Goal: Task Accomplishment & Management: Manage account settings

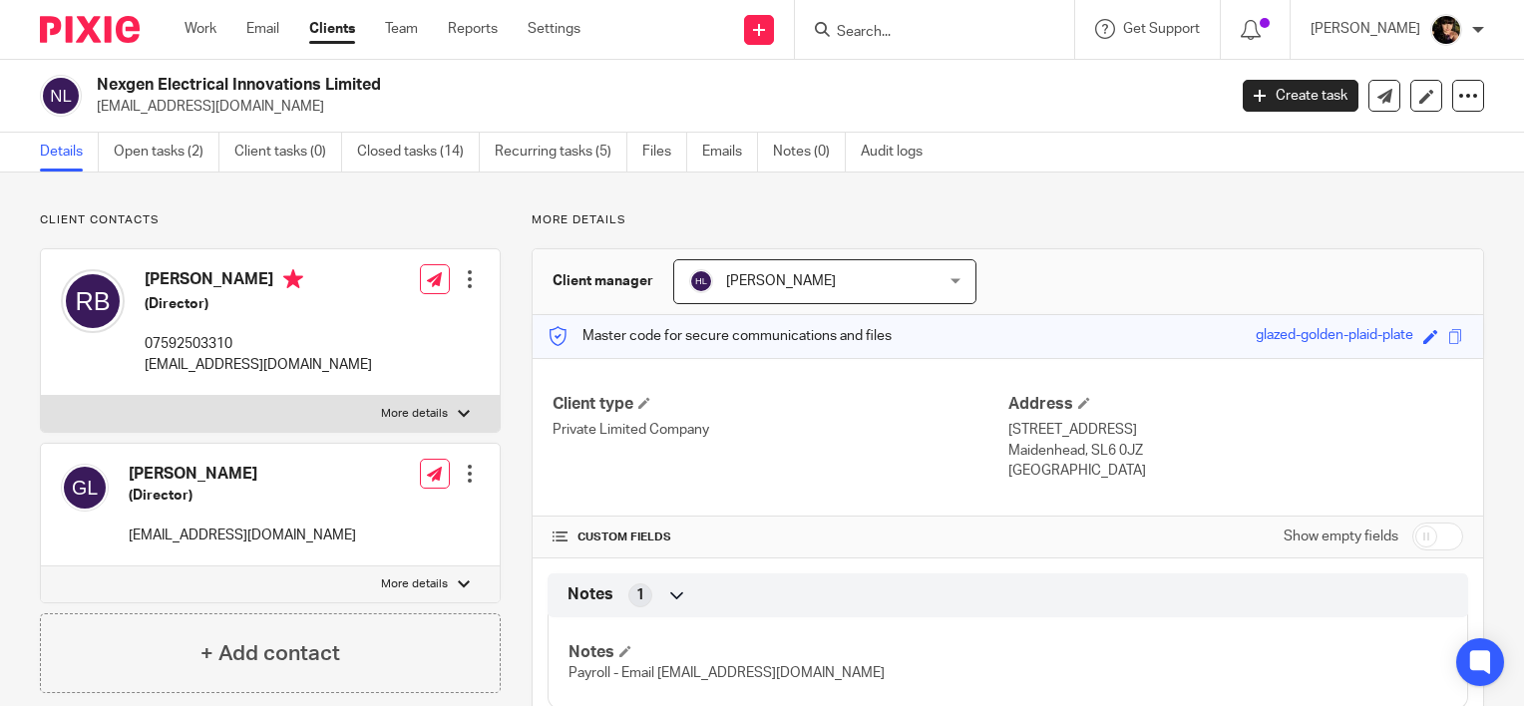
click at [974, 39] on input "Search" at bounding box center [925, 33] width 180 height 18
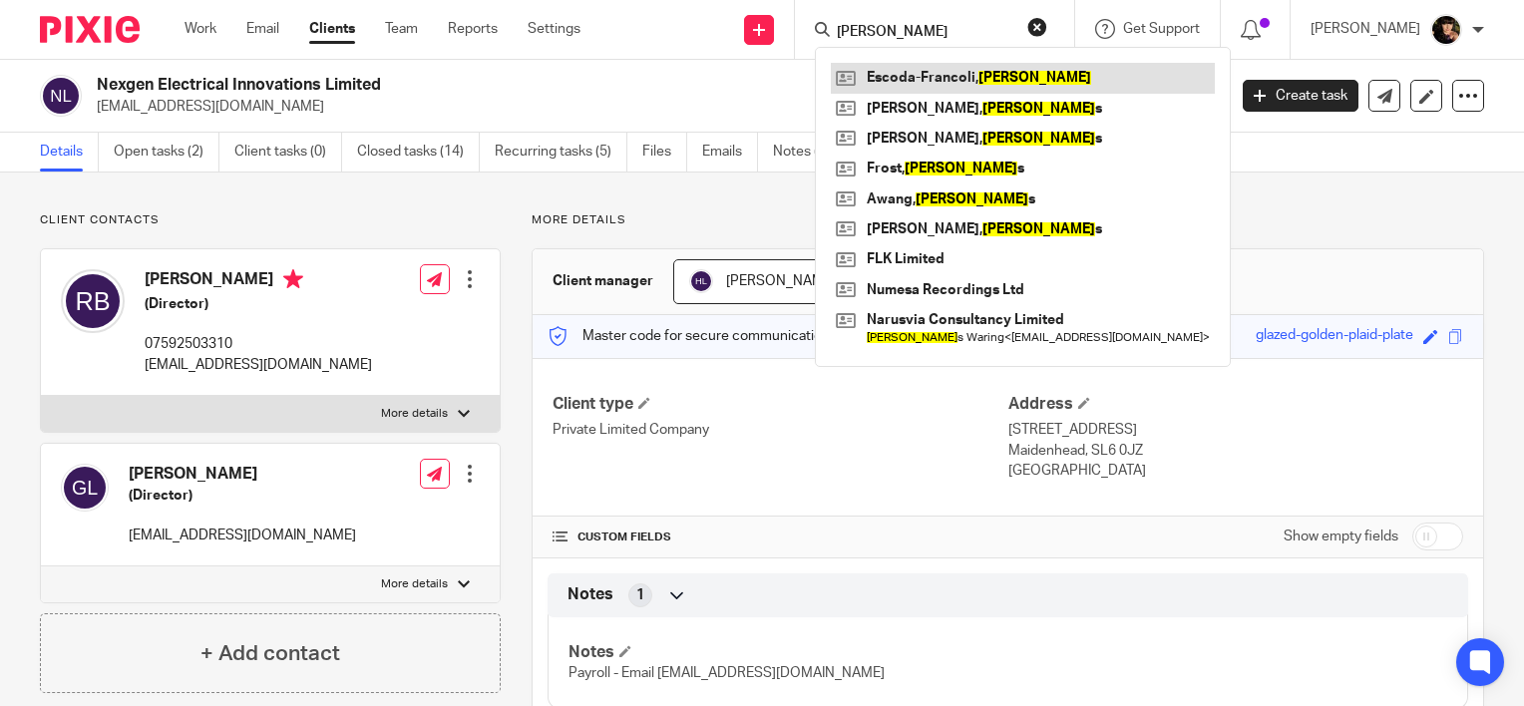
type input "jaume"
click at [974, 66] on link at bounding box center [1023, 78] width 384 height 30
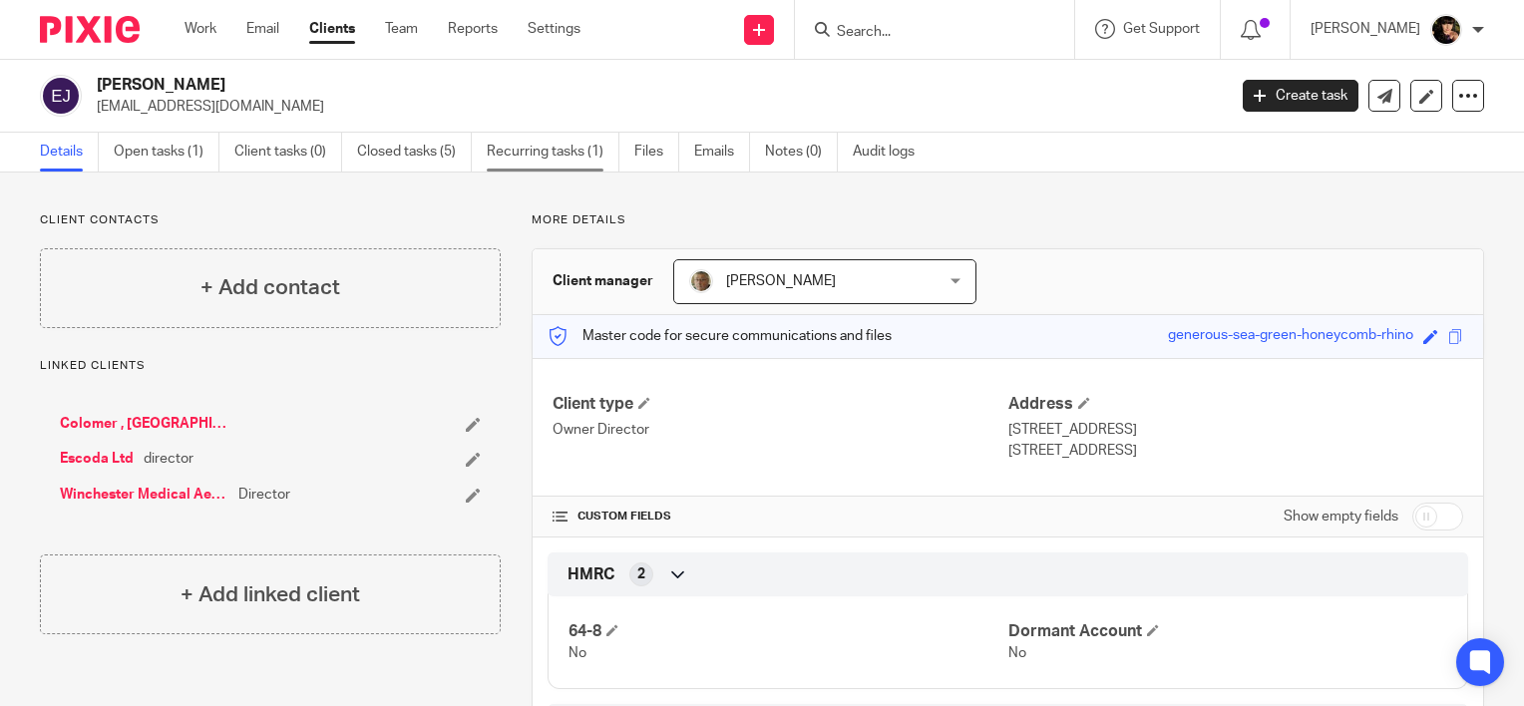
click at [552, 147] on link "Recurring tasks (1)" at bounding box center [553, 152] width 133 height 39
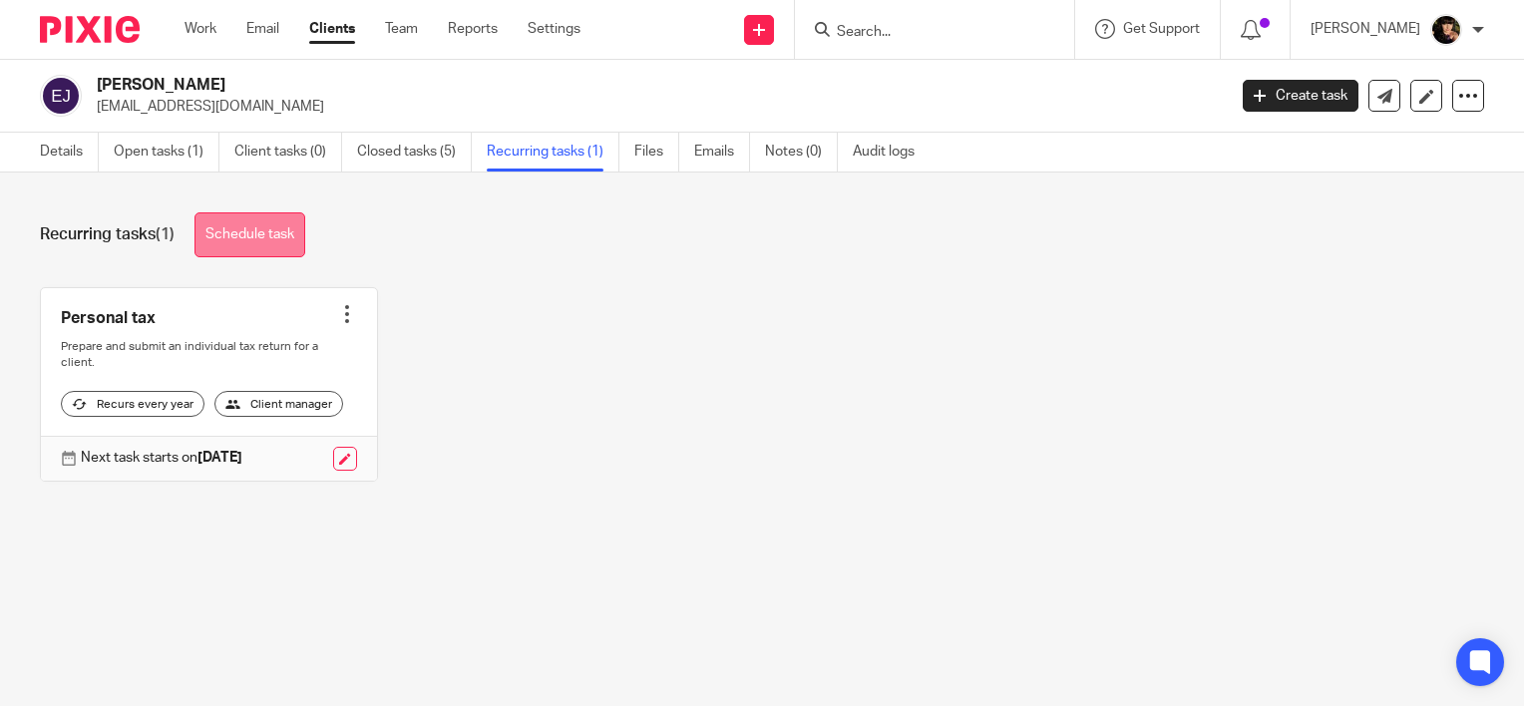
click at [270, 238] on link "Schedule task" at bounding box center [249, 234] width 111 height 45
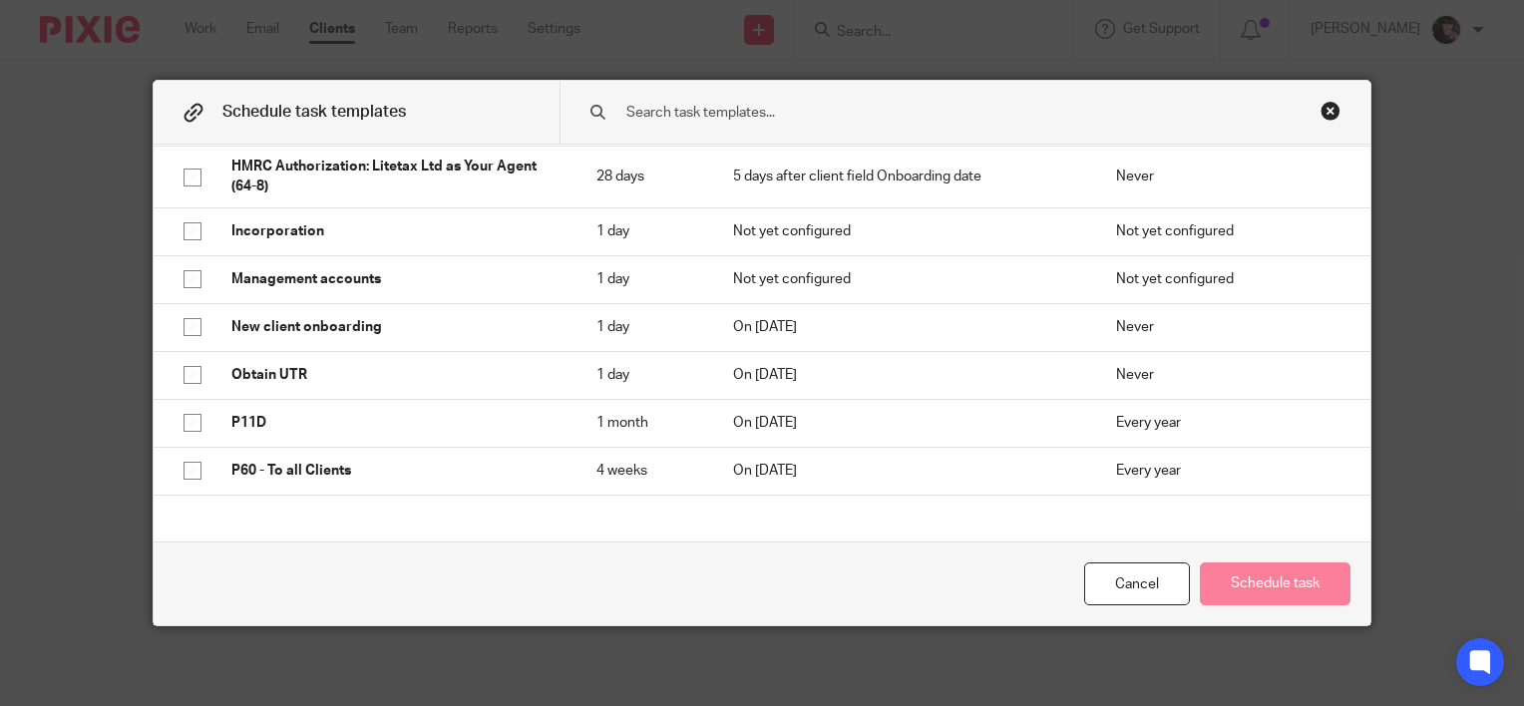
scroll to position [798, 0]
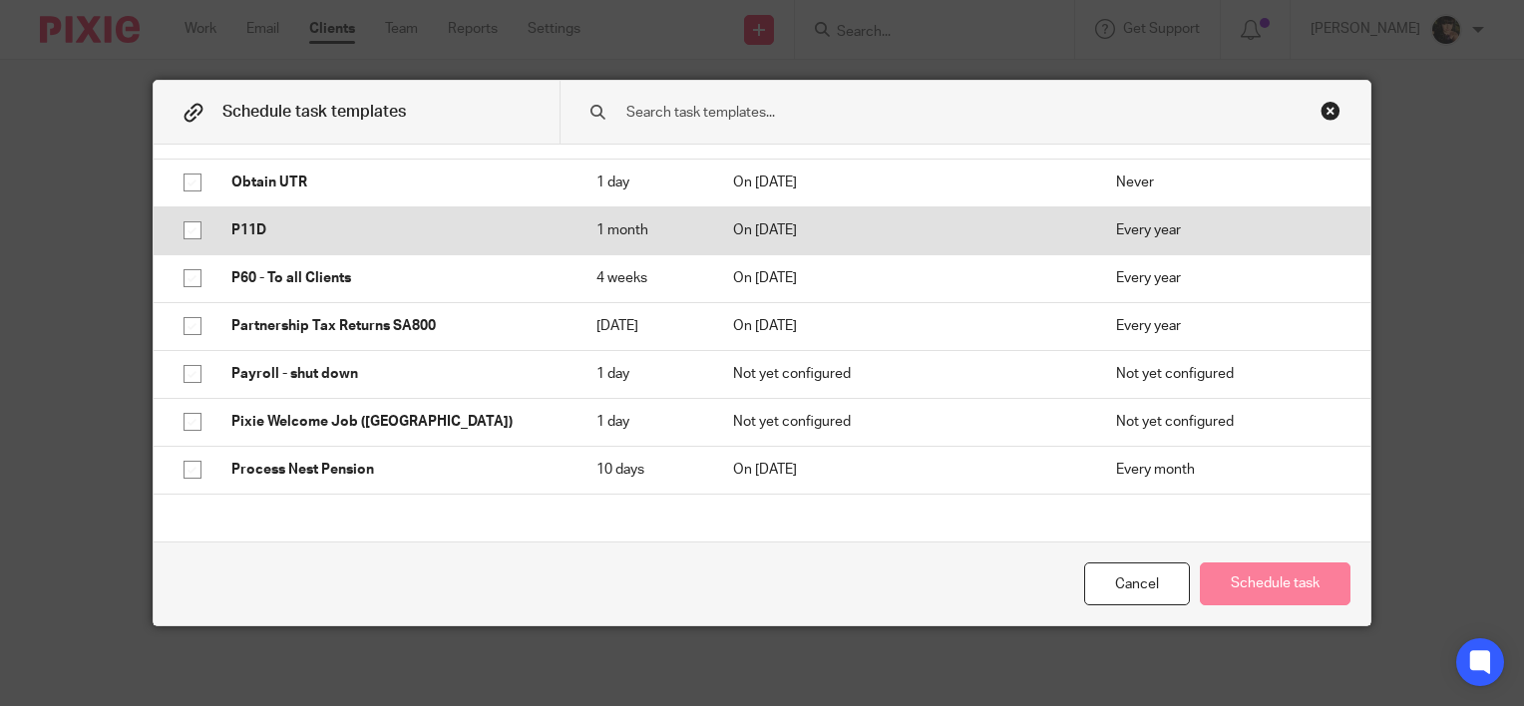
click at [370, 247] on td "P11D" at bounding box center [393, 230] width 365 height 48
checkbox input "true"
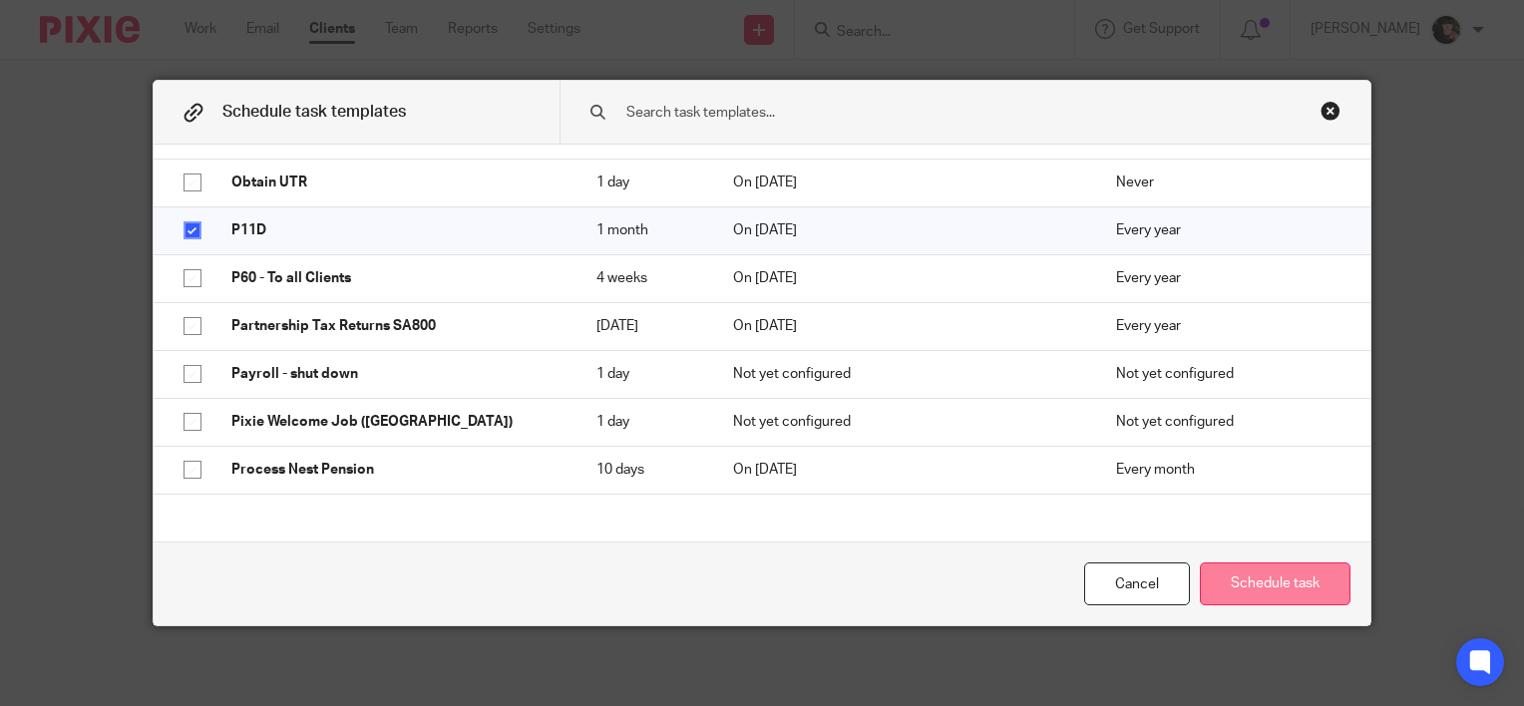
click at [1264, 584] on button "Schedule task" at bounding box center [1275, 583] width 151 height 43
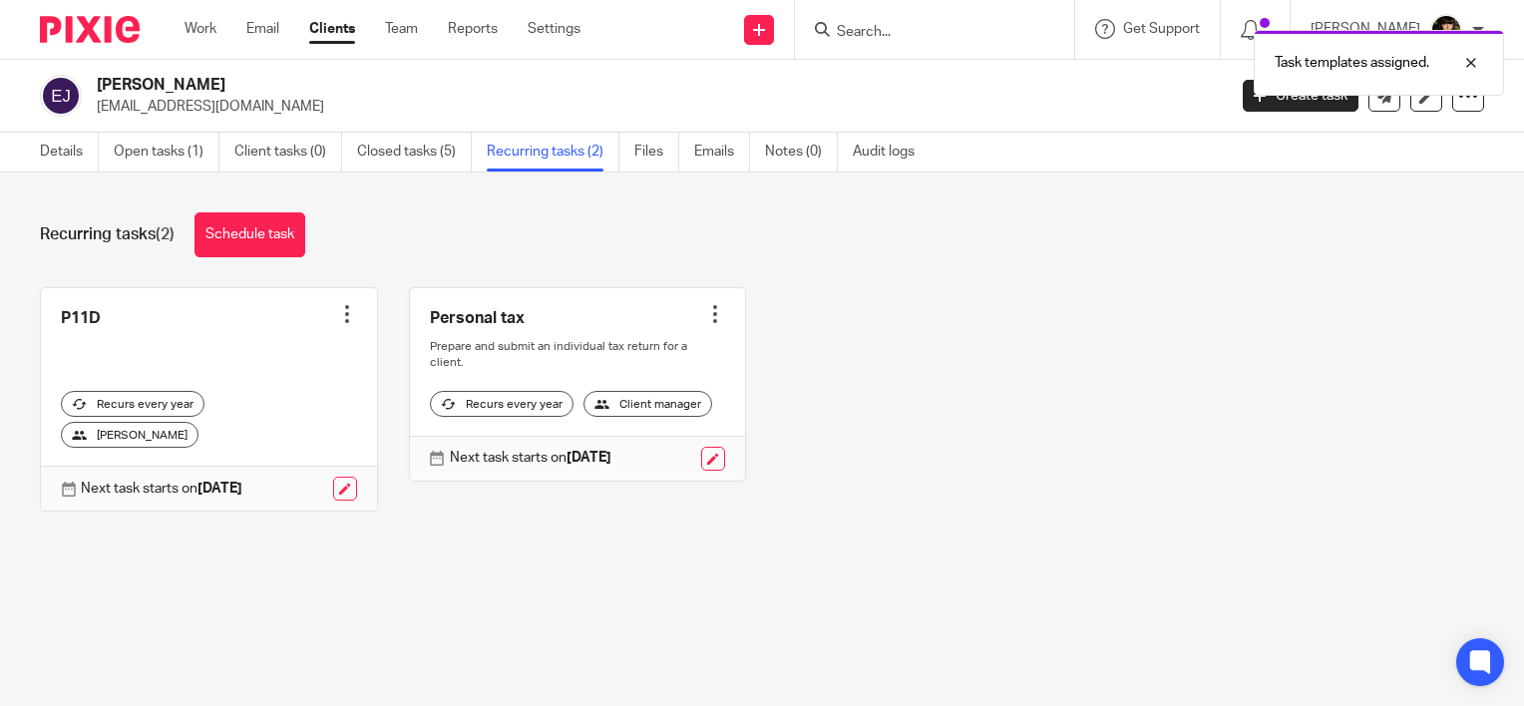
click at [870, 20] on div "Task templates assigned." at bounding box center [1133, 58] width 742 height 76
click at [880, 22] on div "Task templates assigned." at bounding box center [1133, 58] width 742 height 76
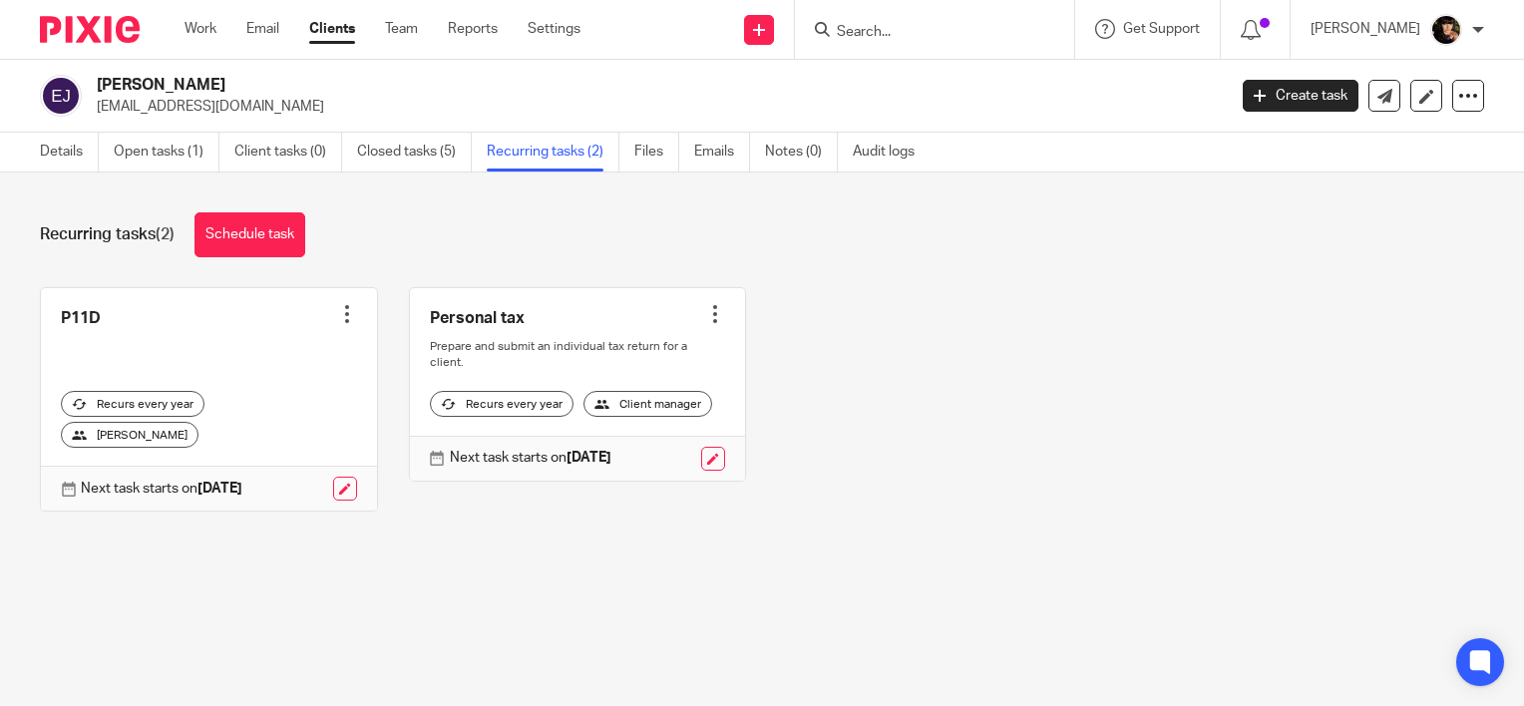
click at [885, 39] on input "Search" at bounding box center [925, 33] width 180 height 18
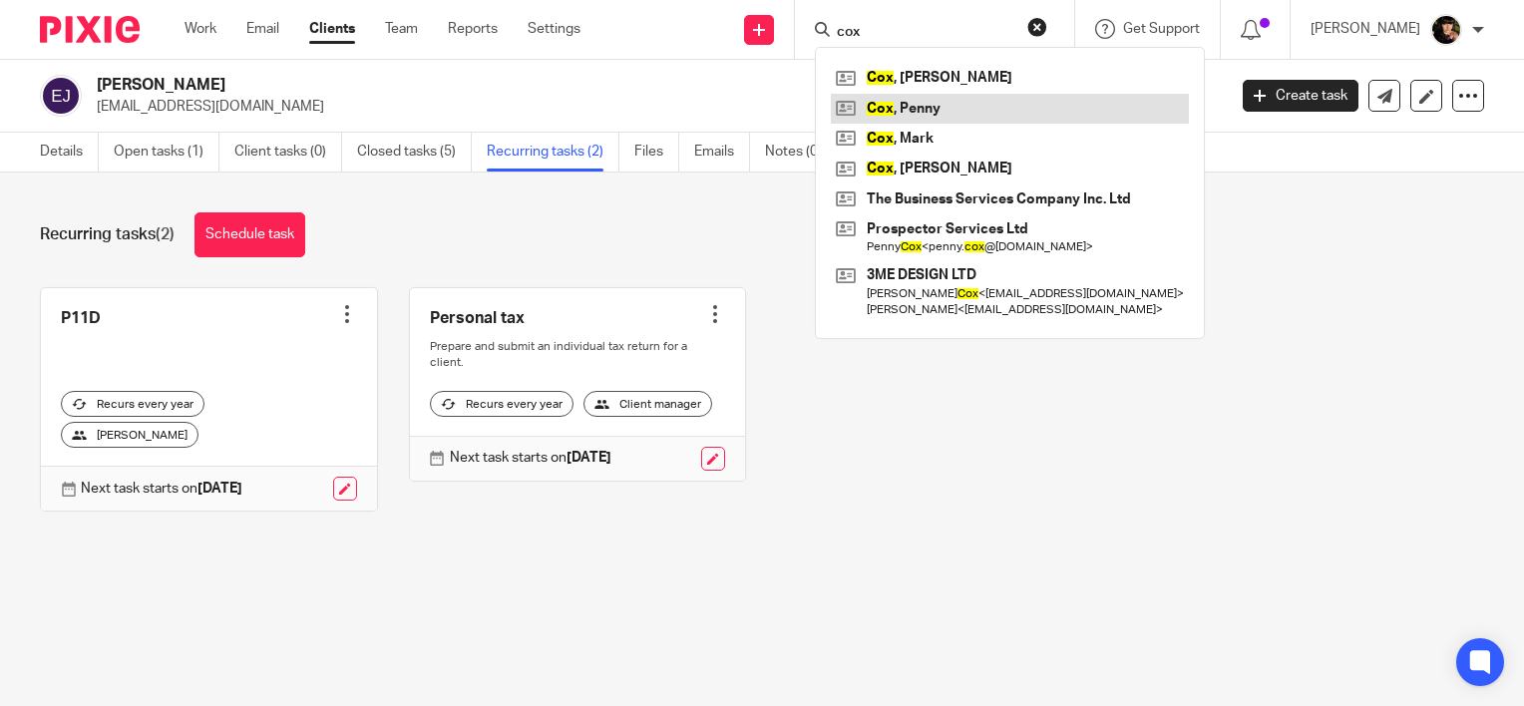
type input "cox"
click at [1039, 102] on link at bounding box center [1010, 109] width 358 height 30
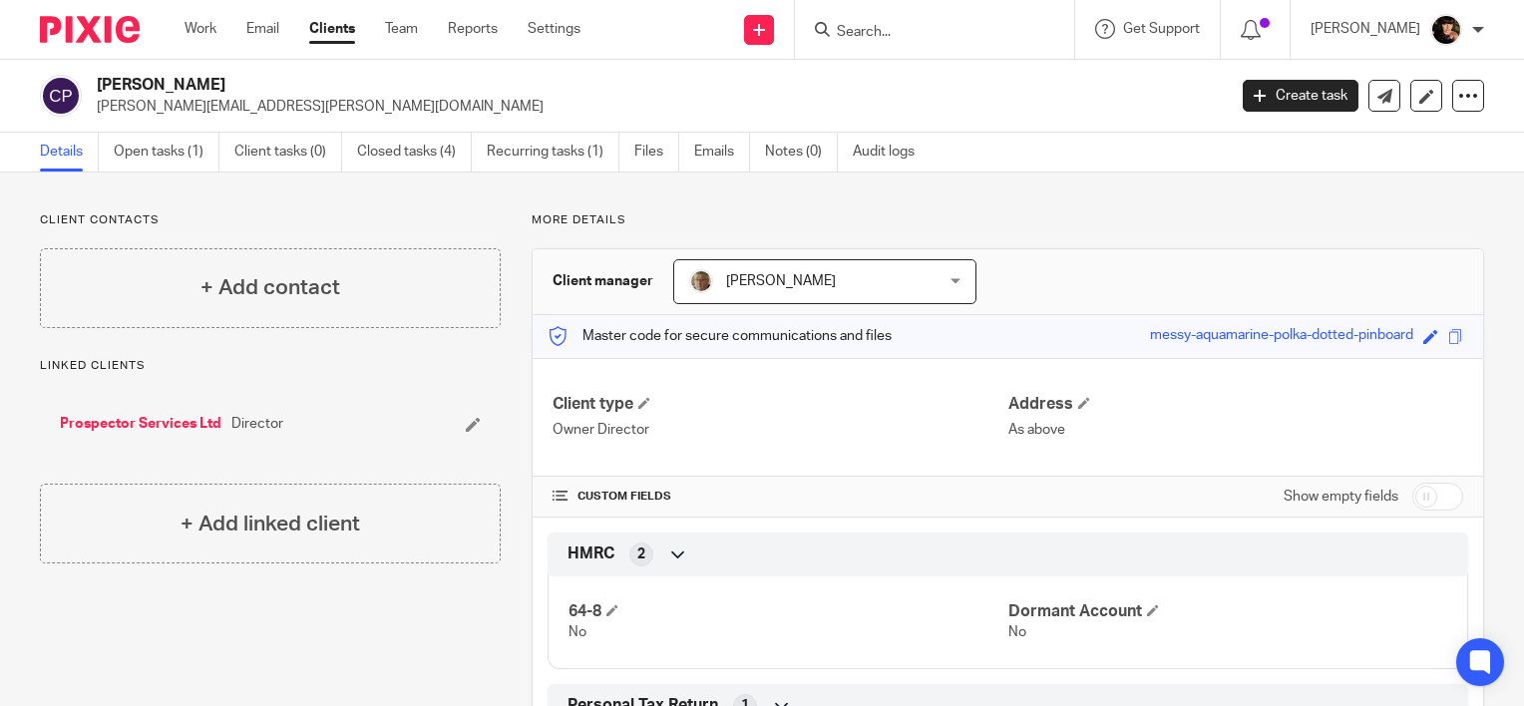
click at [886, 41] on form at bounding box center [941, 29] width 212 height 25
click at [880, 21] on form at bounding box center [941, 29] width 212 height 25
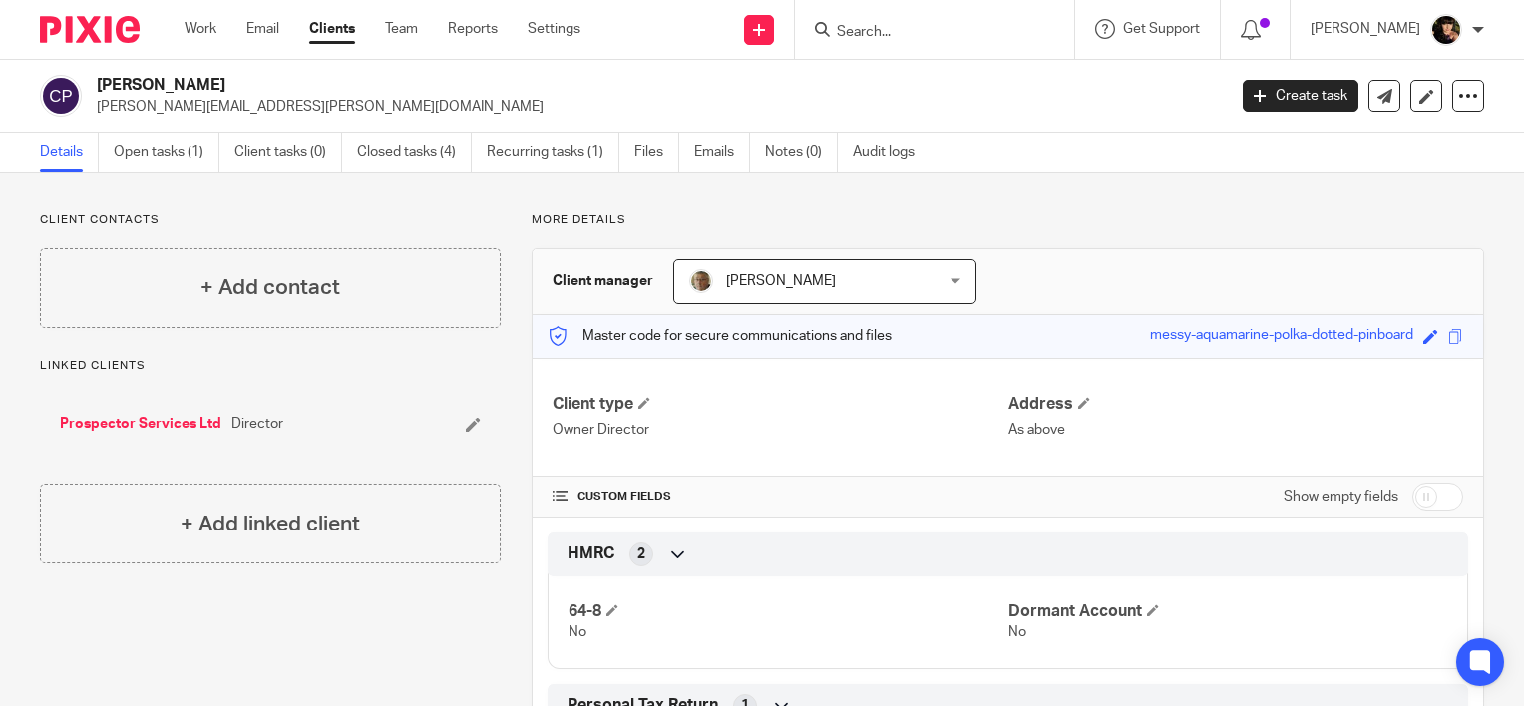
click at [920, 24] on input "Search" at bounding box center [925, 33] width 180 height 18
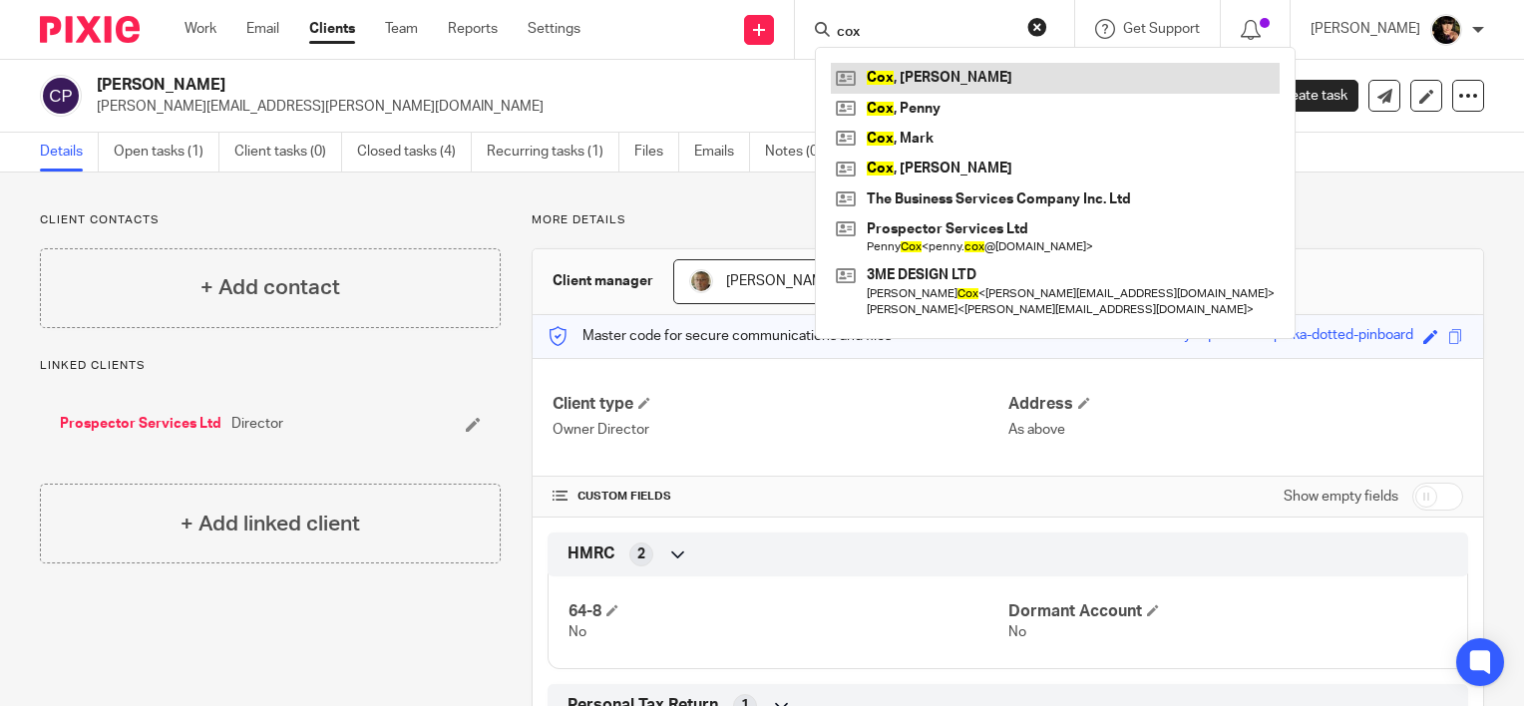
type input "cox"
click at [1084, 83] on link at bounding box center [1055, 78] width 449 height 30
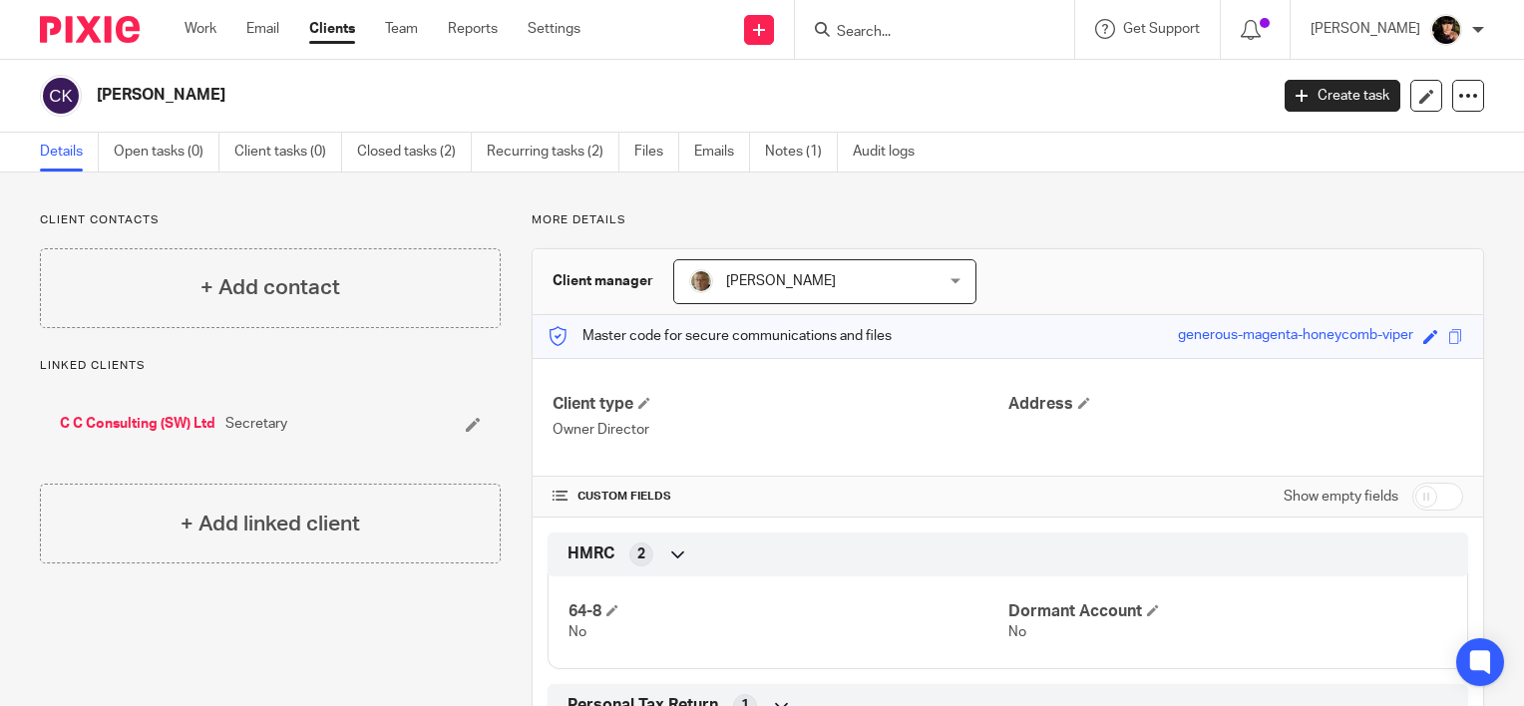
click at [454, 108] on div "[PERSON_NAME]" at bounding box center [647, 96] width 1215 height 42
click at [536, 133] on link "Recurring tasks (2)" at bounding box center [553, 152] width 133 height 39
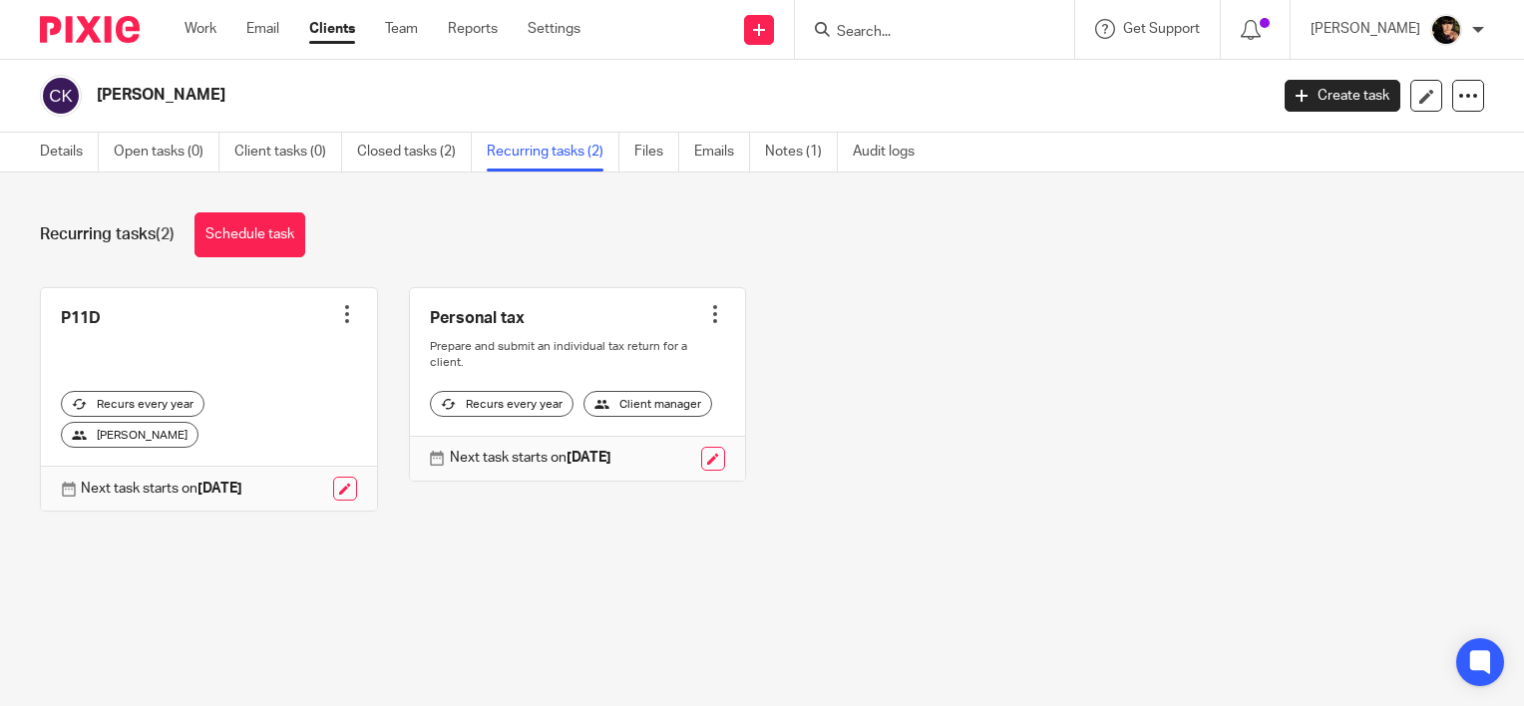
click at [39, 163] on div "Details Open tasks (0) Client tasks (0) Closed tasks (2) Recurring tasks (2) Fi…" at bounding box center [482, 152] width 964 height 39
click at [59, 156] on link "Details" at bounding box center [69, 152] width 59 height 39
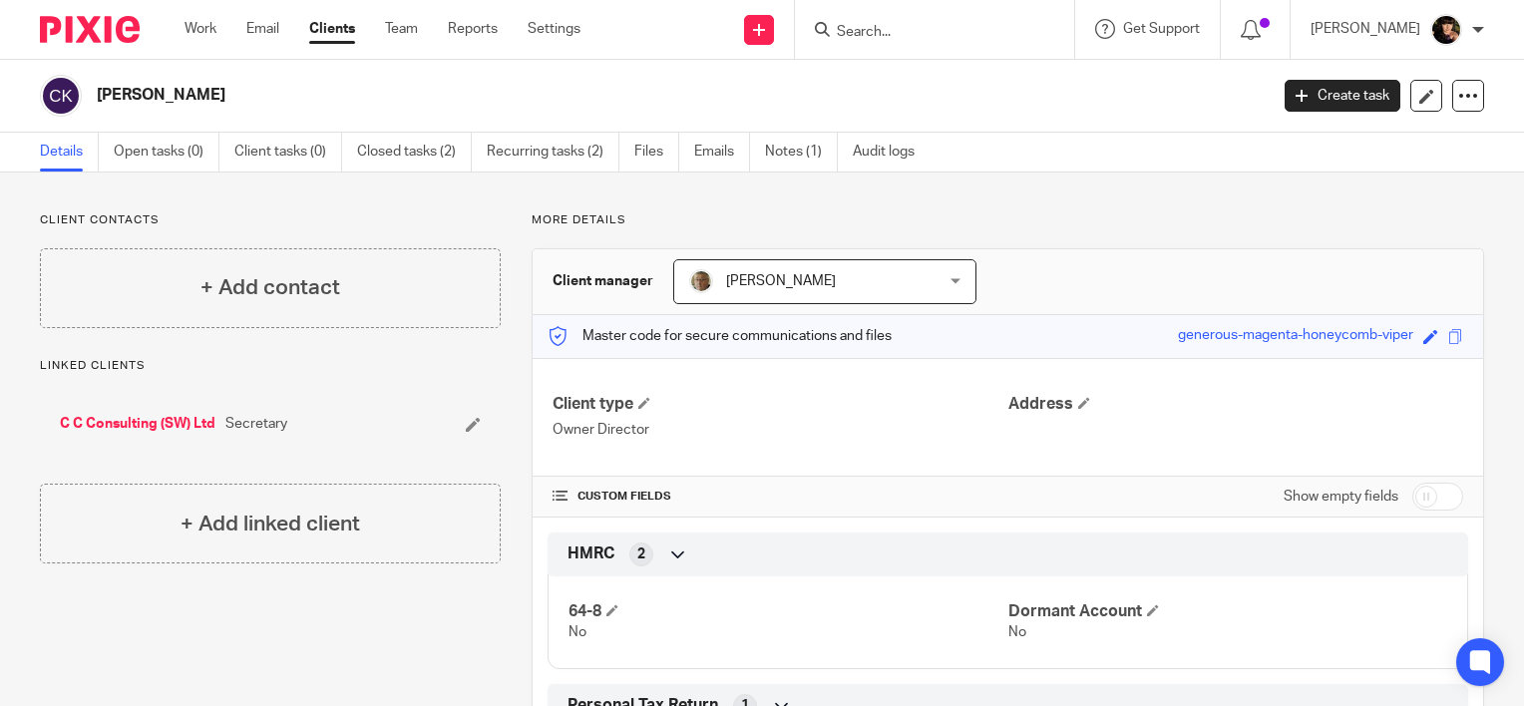
click at [1412, 507] on input "checkbox" at bounding box center [1437, 497] width 51 height 28
checkbox input "true"
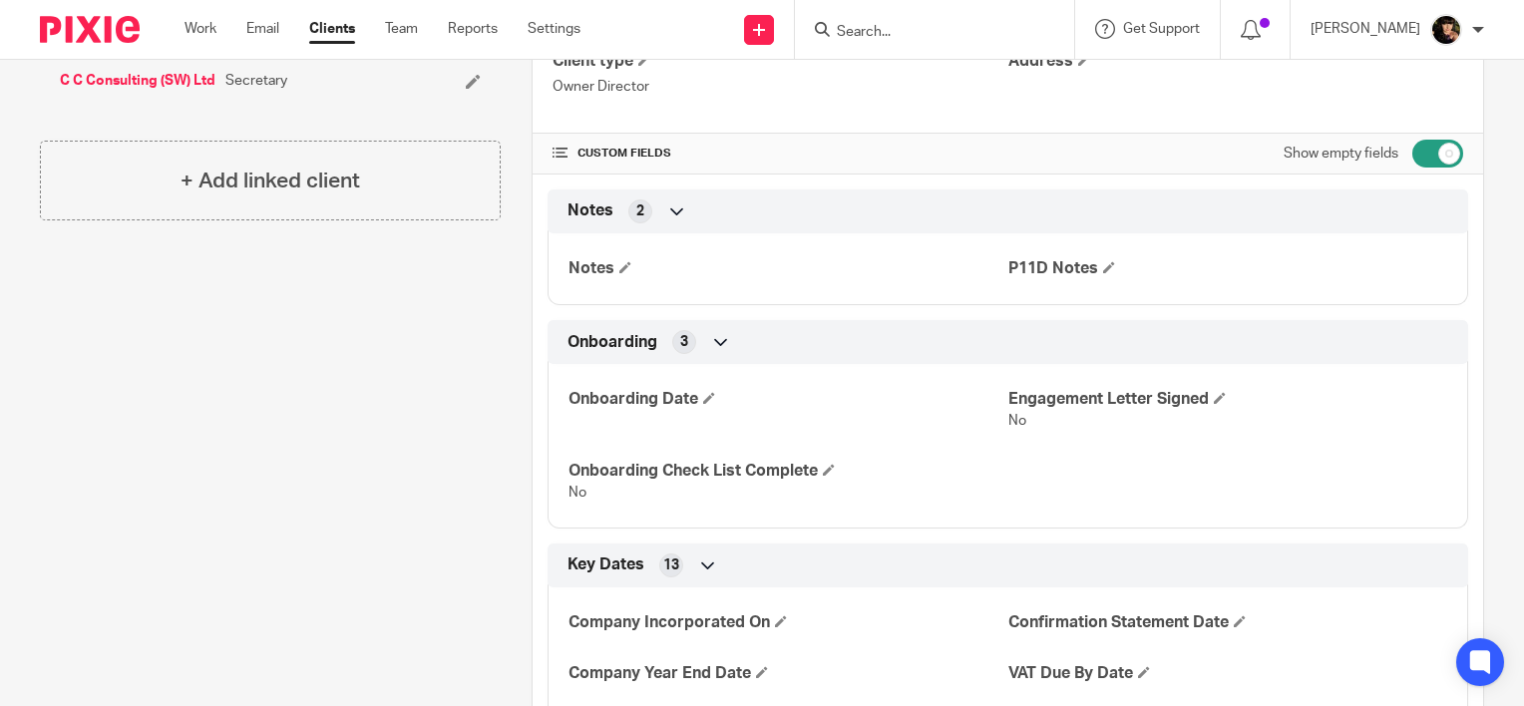
scroll to position [399, 0]
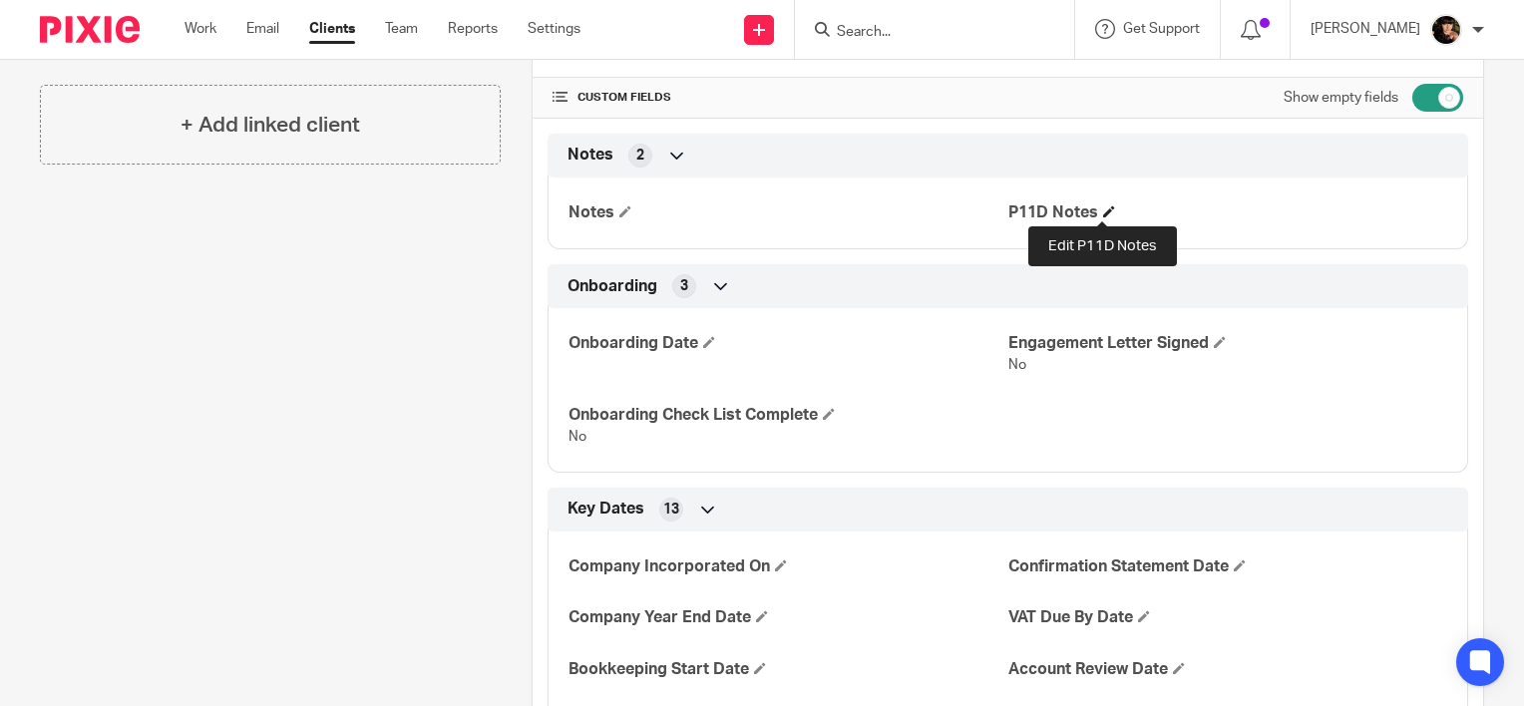
click at [1103, 213] on span at bounding box center [1109, 211] width 12 height 12
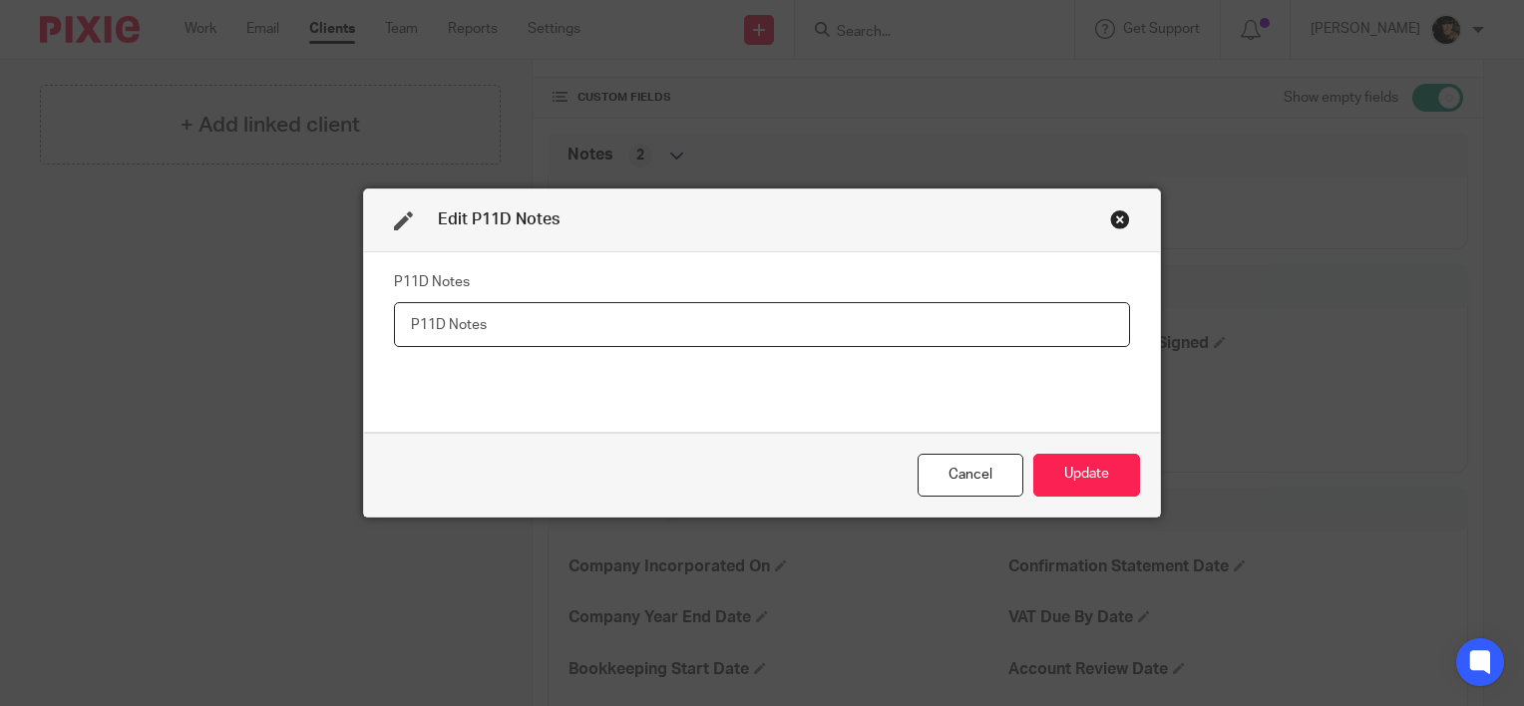
click at [684, 338] on input "text" at bounding box center [762, 324] width 736 height 45
paste input "BMW i5 Full electric Purchased (leased) 20.3.24 List price £69495"
click at [921, 320] on input "BMW i5 Full electric Purchased (leased) 20.3.24 List price £69495" at bounding box center [762, 324] width 736 height 45
paste input "WN24 JBO."
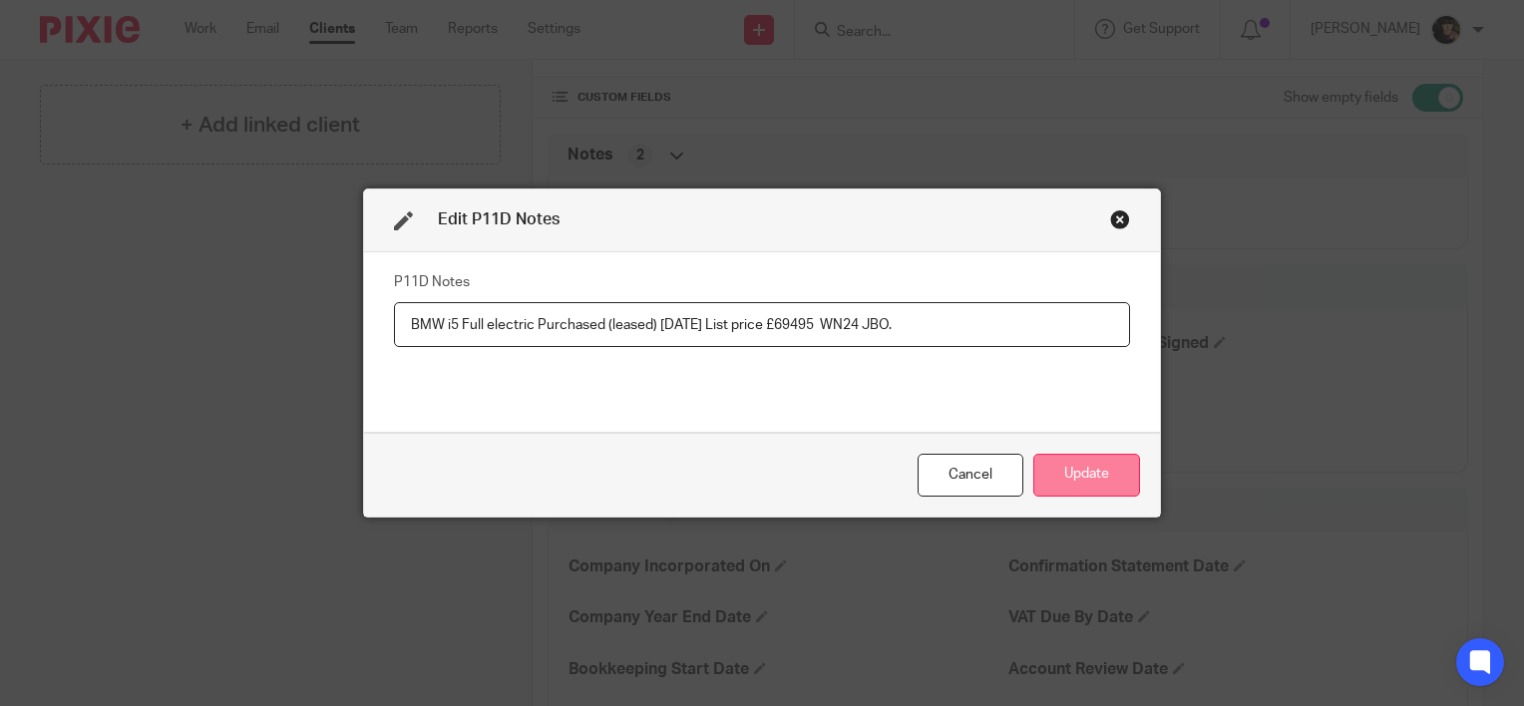
type input "BMW i5 Full electric Purchased (leased) 20.3.24 List price £69495 WN24 JBO."
click at [1089, 471] on button "Update" at bounding box center [1086, 475] width 107 height 43
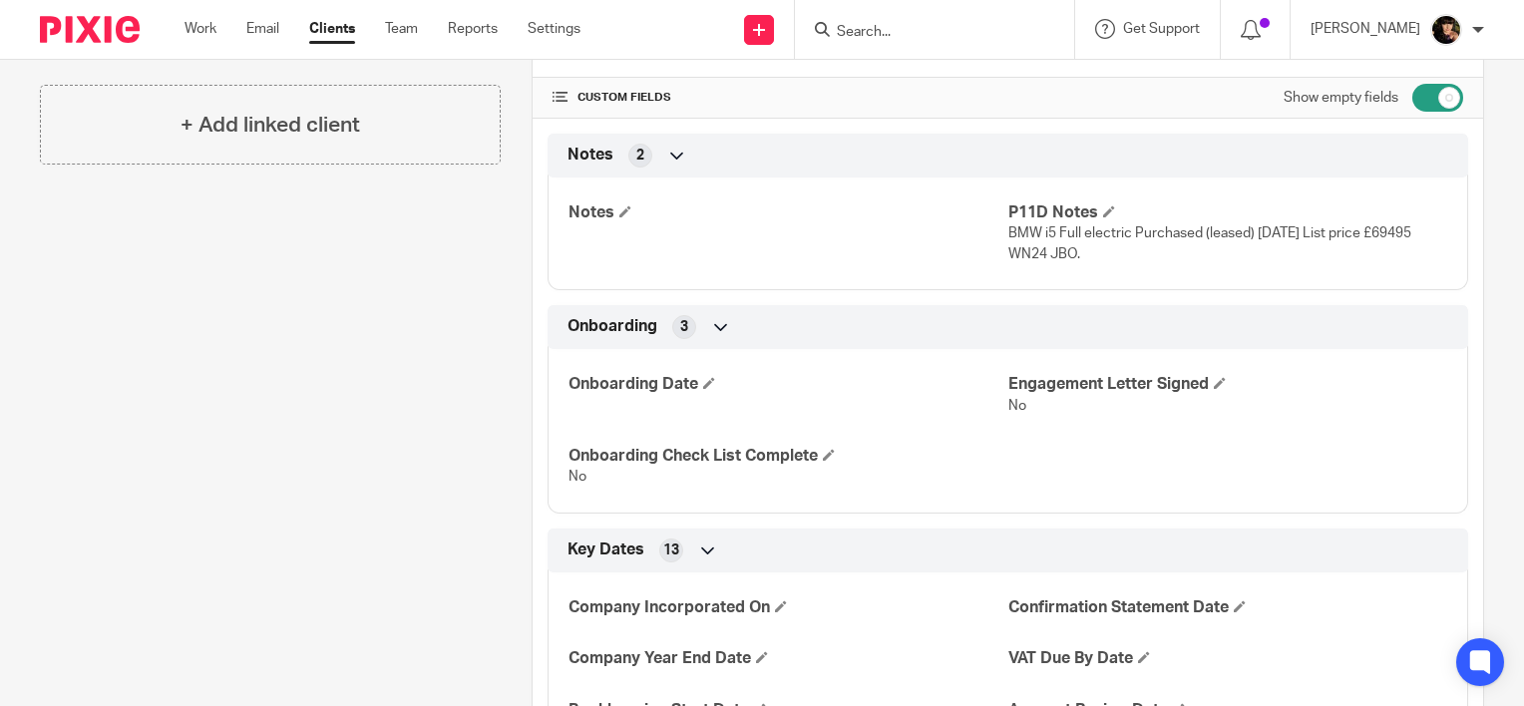
scroll to position [0, 0]
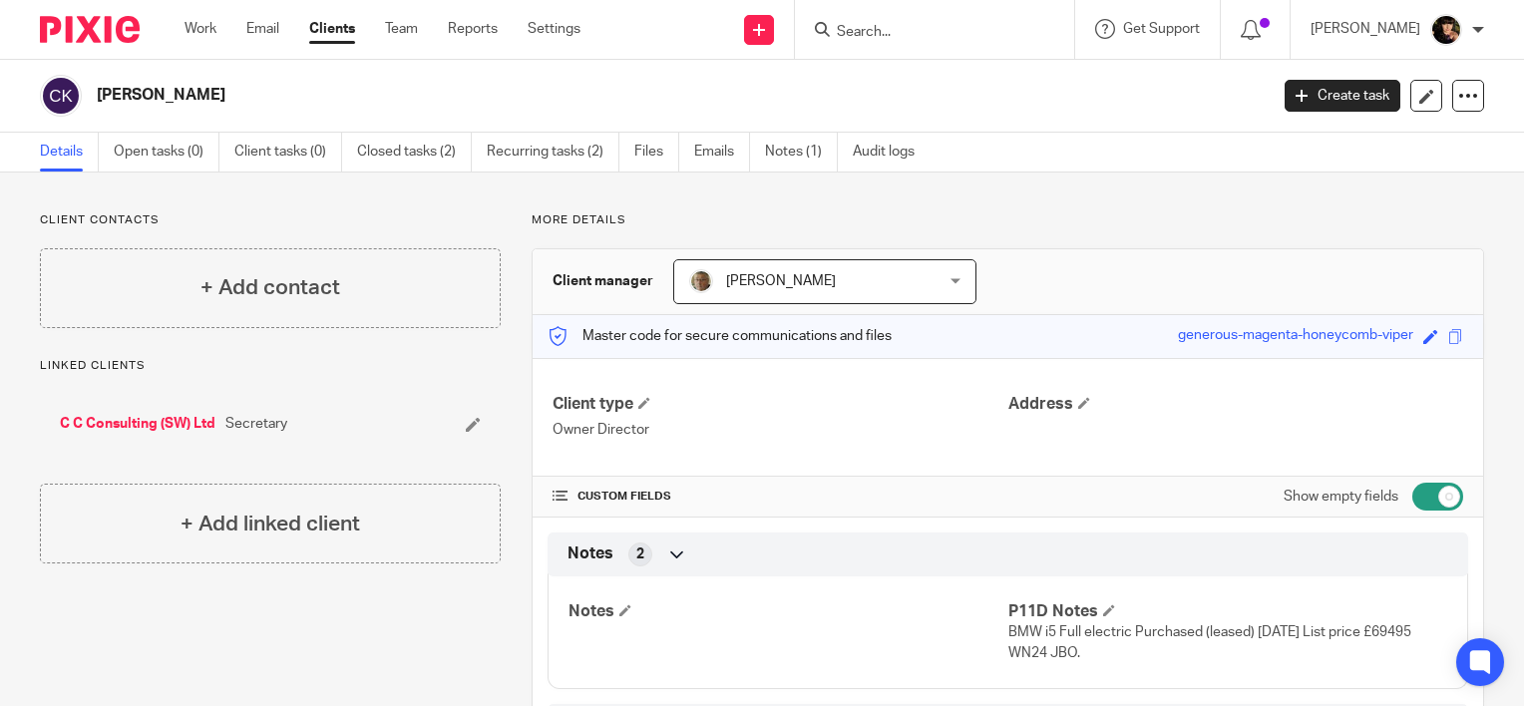
click at [900, 29] on input "Search" at bounding box center [925, 33] width 180 height 18
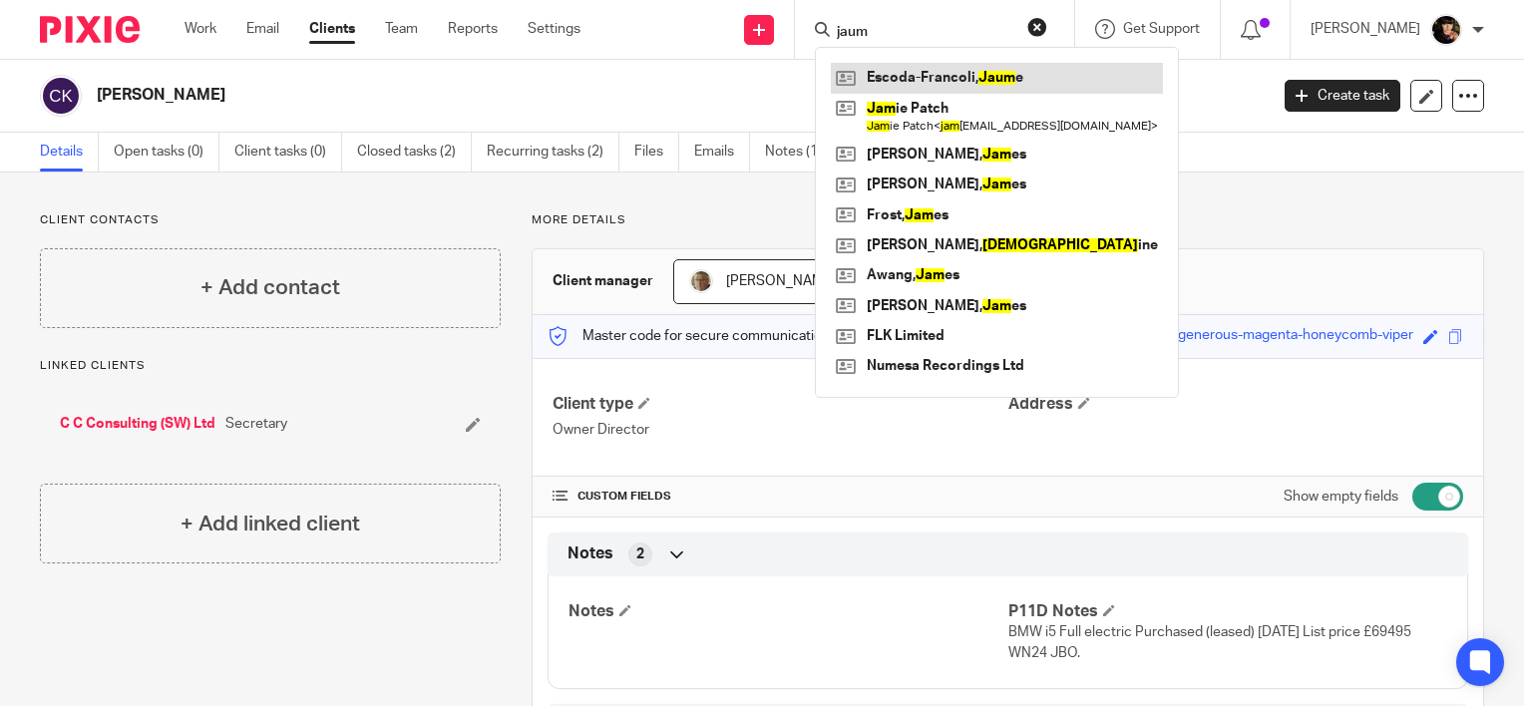
type input "jaum"
click at [955, 64] on link at bounding box center [997, 78] width 332 height 30
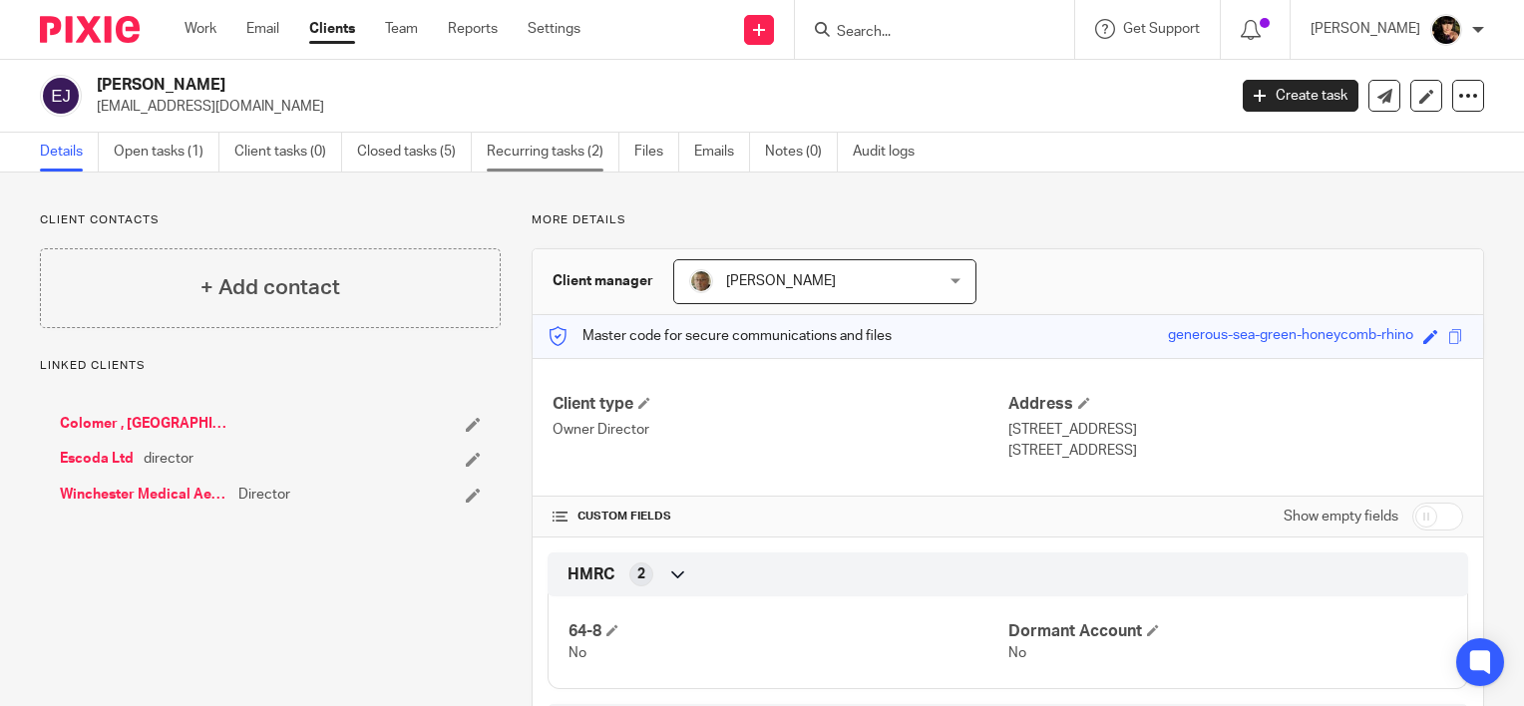
click at [533, 156] on link "Recurring tasks (2)" at bounding box center [553, 152] width 133 height 39
